Goal: Task Accomplishment & Management: Complete application form

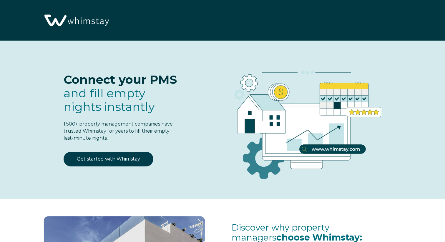
select select "US"
select select "Standard"
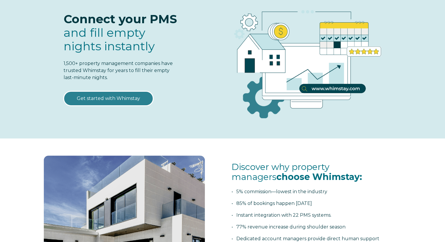
click at [123, 99] on link "Get started with Whimstay" at bounding box center [109, 98] width 90 height 15
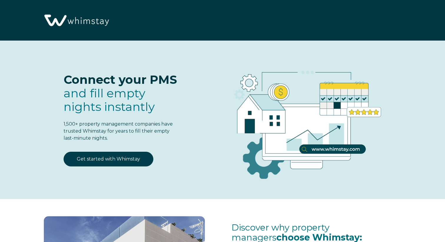
select select "US"
select select "Standard"
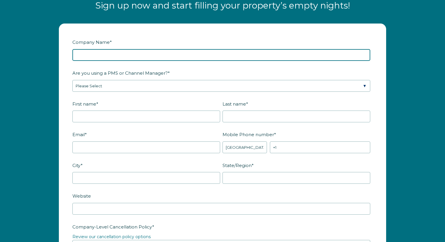
click at [137, 56] on input "Company Name *" at bounding box center [221, 55] width 298 height 12
type input "My Carolina Stay"
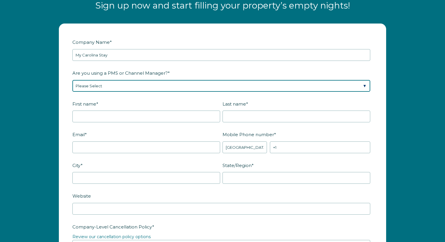
click at [161, 81] on select "Please Select Barefoot BookingPal Boost Brightside CiiRUS Escapia Guesty Hostaw…" at bounding box center [221, 86] width 298 height 12
select select "OwnerRez"
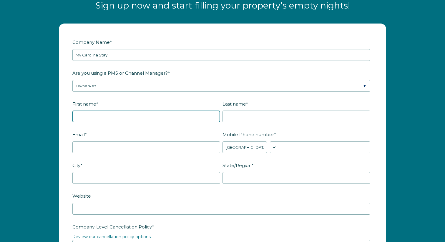
click at [121, 115] on input "First name *" at bounding box center [146, 117] width 148 height 12
type input "Gwynne"
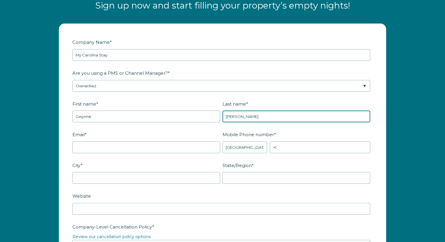
type input "Wharton"
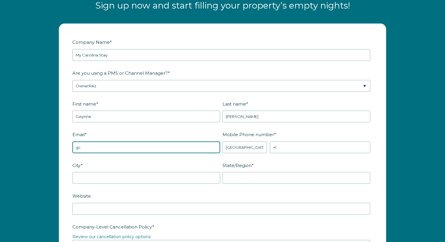
type input "g"
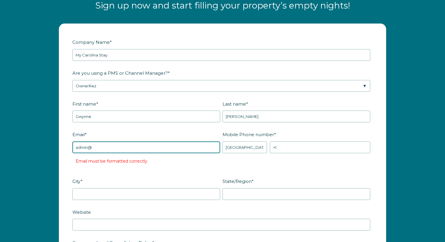
type input "admin@mycarolinastay.com"
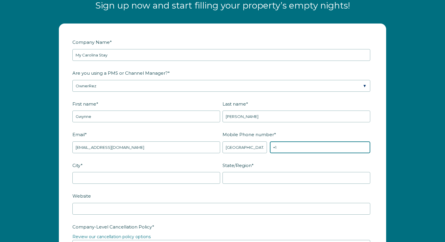
click at [283, 145] on input "+1" at bounding box center [320, 147] width 100 height 12
type input "+1 7046162336"
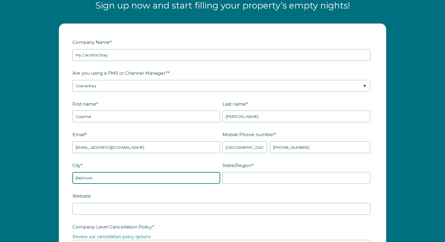
type input "Belmont"
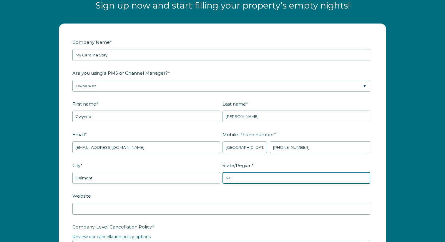
type input "NC"
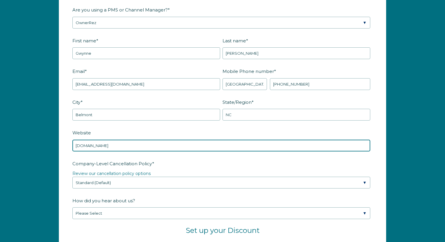
scroll to position [801, 0]
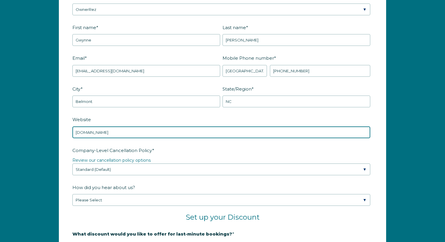
type input "www.mycarolinastay.com"
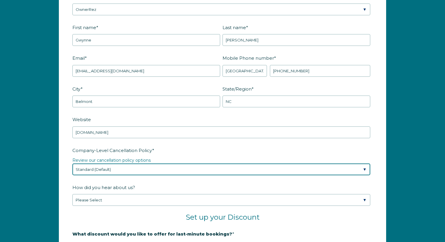
click at [199, 171] on select "Please Select Partial Standard (Default) Moderate Strict" at bounding box center [221, 169] width 298 height 12
select select "Moderate"
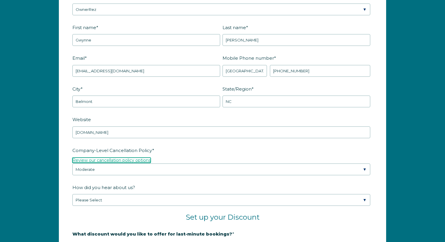
click at [141, 159] on link "Review our cancellation policy options" at bounding box center [111, 160] width 78 height 5
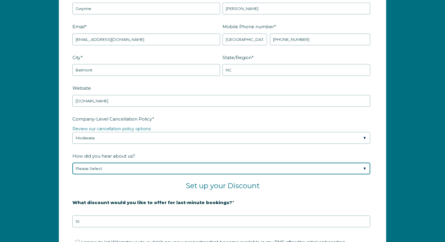
click at [129, 164] on select "Please Select Found Whimstay through a Google search Spoke to a Whimstay salesp…" at bounding box center [221, 169] width 298 height 12
select select "Marketing Email"
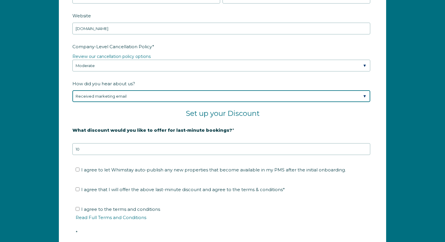
scroll to position [914, 0]
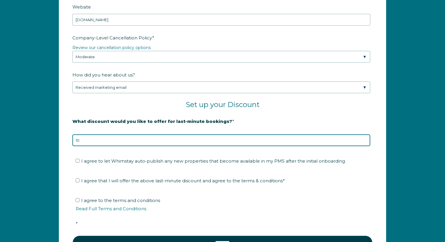
click at [123, 142] on input "10" at bounding box center [221, 140] width 298 height 12
click at [365, 141] on input "9" at bounding box center [221, 140] width 298 height 12
click at [365, 141] on input "8" at bounding box center [221, 140] width 298 height 12
click at [365, 141] on input "7" at bounding box center [221, 140] width 298 height 12
click at [365, 141] on input "6" at bounding box center [221, 140] width 298 height 12
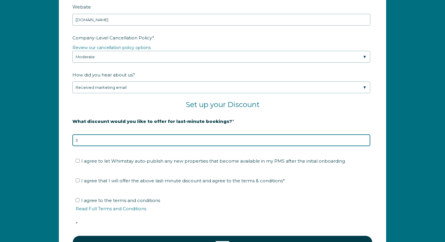
click at [365, 141] on input "5" at bounding box center [221, 140] width 298 height 12
click at [365, 138] on input "6" at bounding box center [221, 140] width 298 height 12
click at [365, 138] on input "7" at bounding box center [221, 140] width 298 height 12
click at [365, 138] on input "8" at bounding box center [221, 140] width 298 height 12
click at [365, 138] on input "9" at bounding box center [221, 140] width 298 height 12
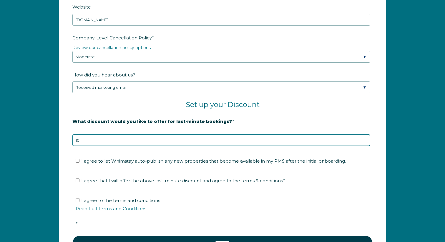
type input "10"
click at [365, 138] on input "10" at bounding box center [221, 140] width 298 height 12
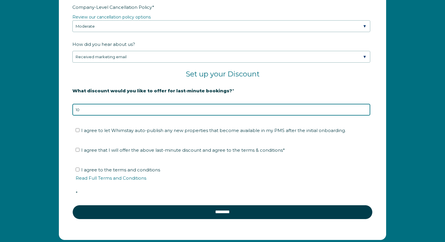
scroll to position [945, 0]
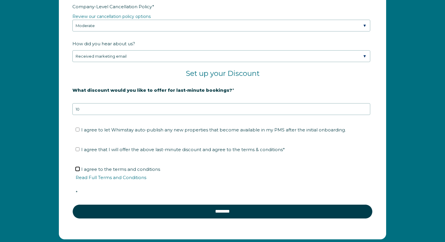
click at [77, 168] on input "I agree to the terms and conditions Read Full Terms and Conditions *" at bounding box center [78, 169] width 4 height 4
checkbox input "true"
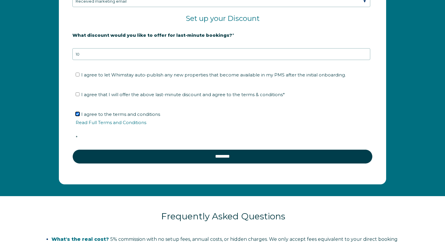
scroll to position [1005, 0]
